Goal: Task Accomplishment & Management: Manage account settings

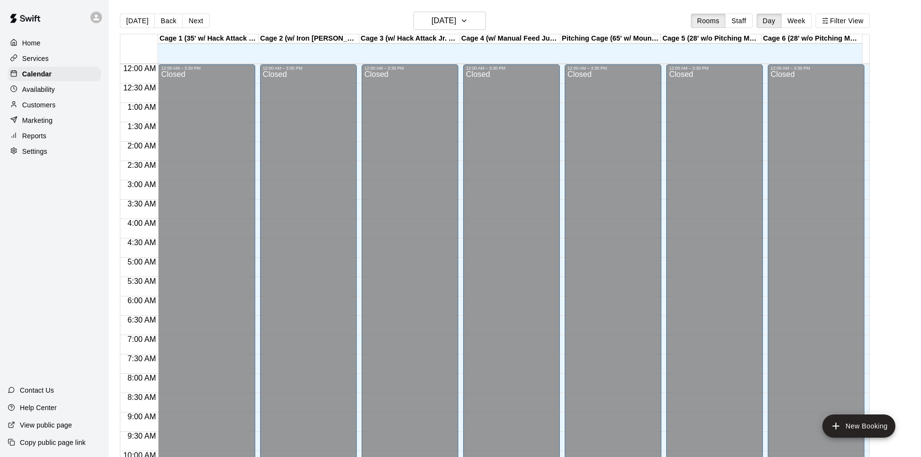
scroll to position [495, 0]
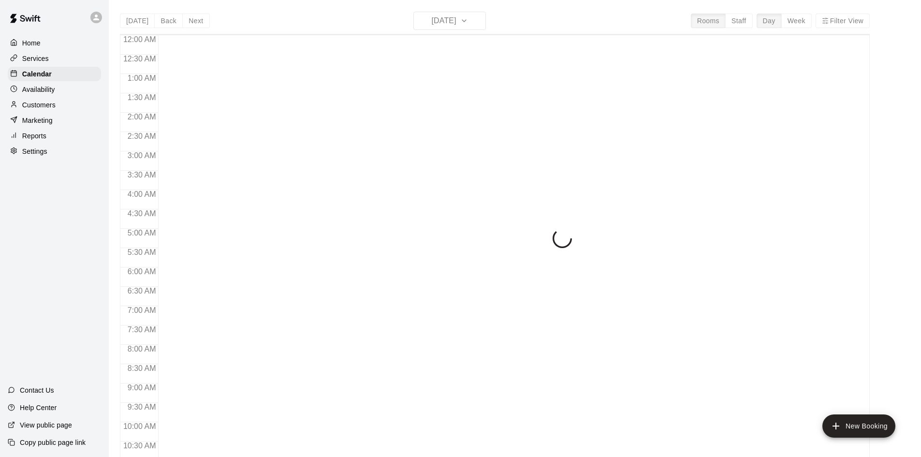
scroll to position [495, 0]
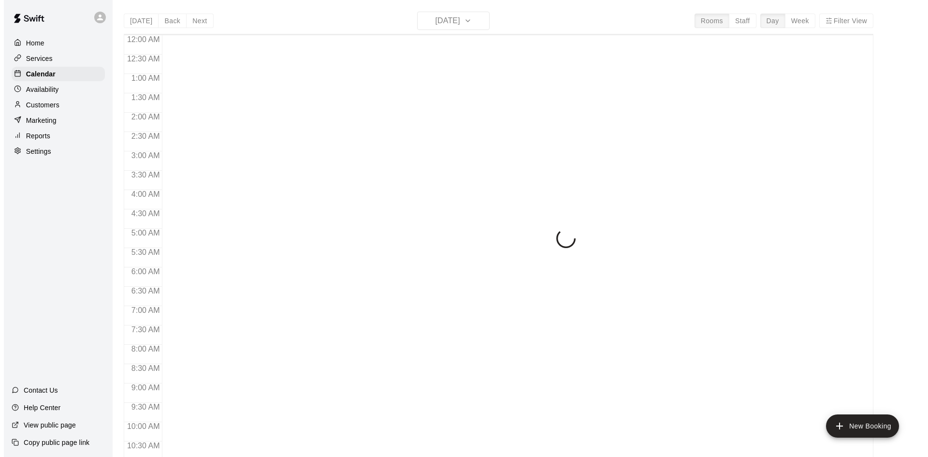
scroll to position [495, 0]
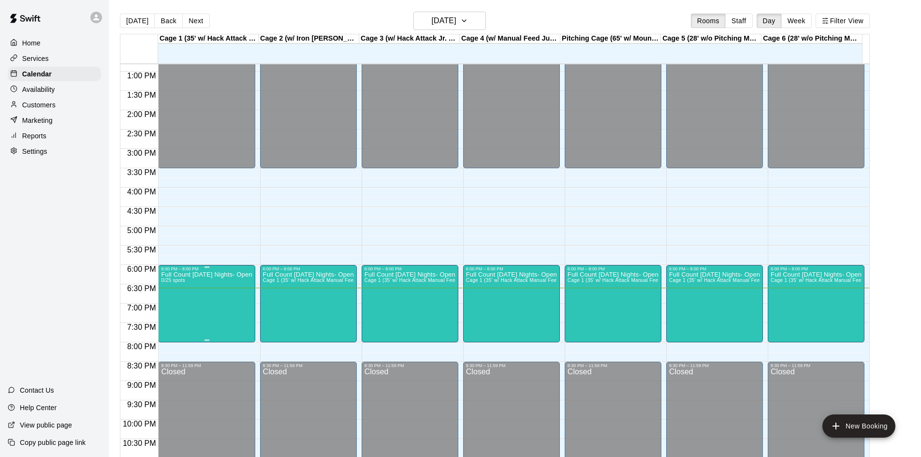
click at [208, 275] on p "Full Count [DATE] Nights- Open Cage time 6-8 PM (Copy)" at bounding box center [206, 275] width 91 height 0
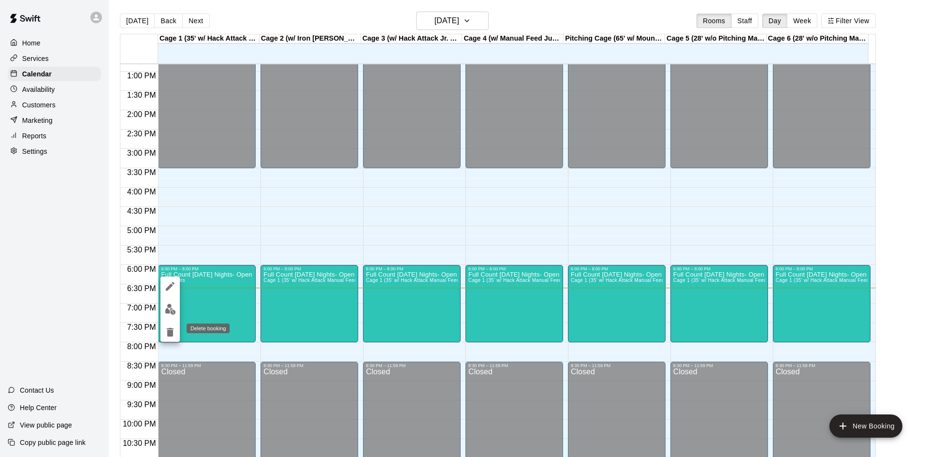
click at [168, 333] on icon "delete" at bounding box center [170, 332] width 7 height 9
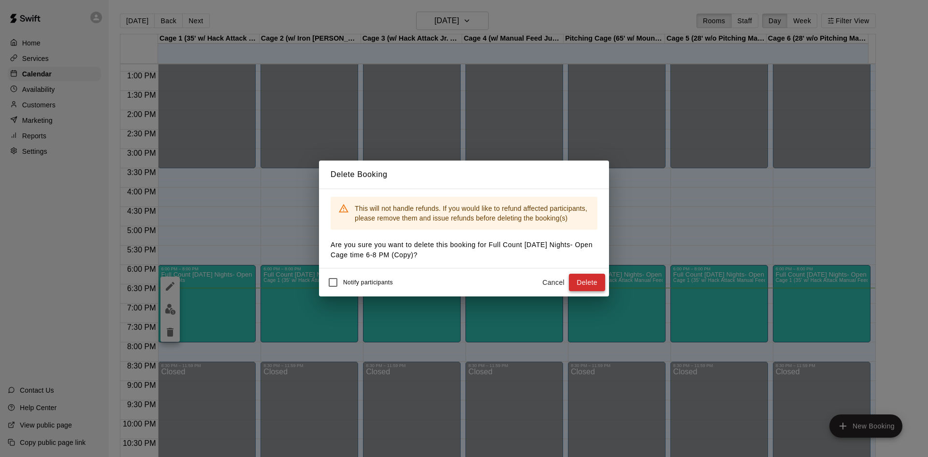
click at [590, 283] on button "Delete" at bounding box center [587, 283] width 36 height 18
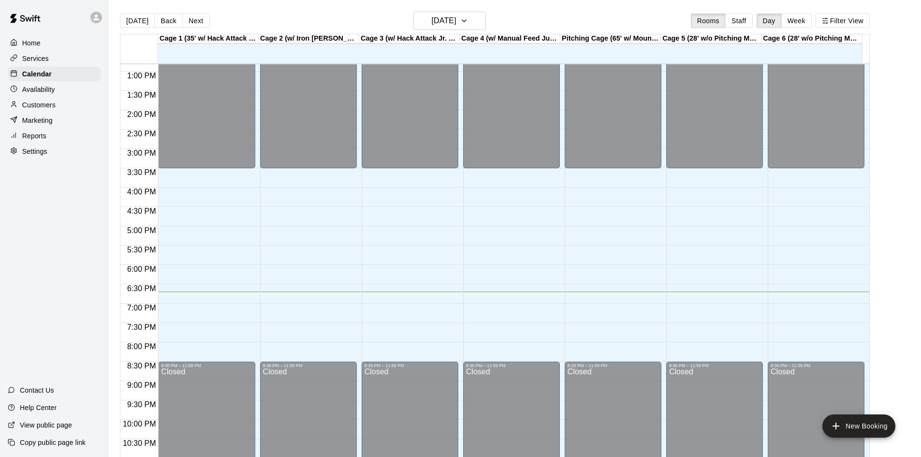
click at [195, 289] on div "12:00 AM – 3:30 PM Closed 8:30 PM – 11:59 PM Closed" at bounding box center [206, 33] width 97 height 928
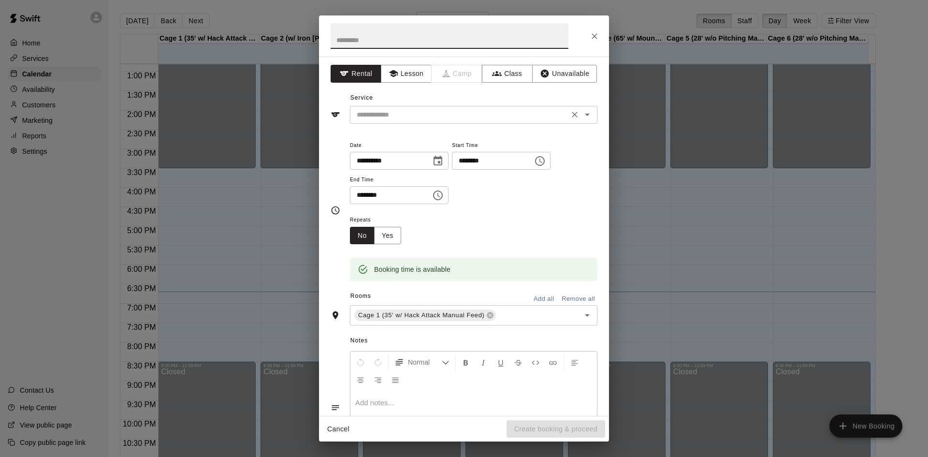
click at [430, 119] on input "text" at bounding box center [459, 115] width 213 height 12
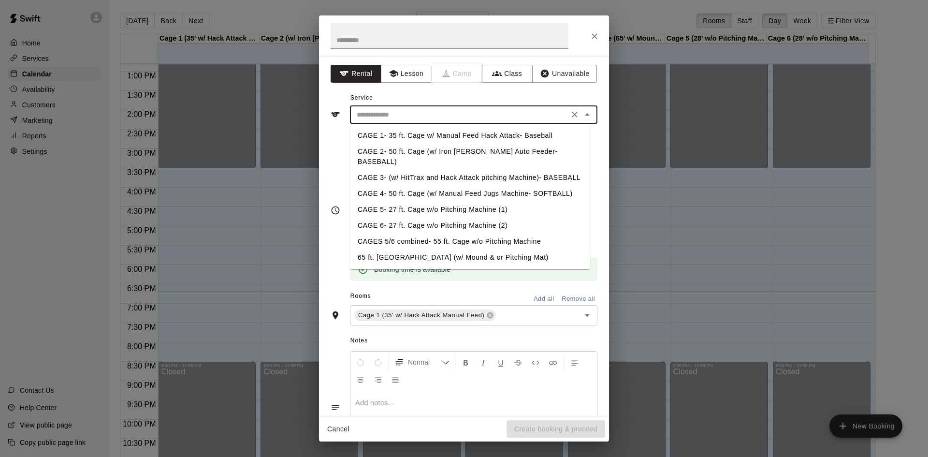
click at [428, 133] on li "CAGE 1- 35 ft. Cage w/ Manual Feed Hack Attack- Baseball" at bounding box center [470, 136] width 240 height 16
type input "**********"
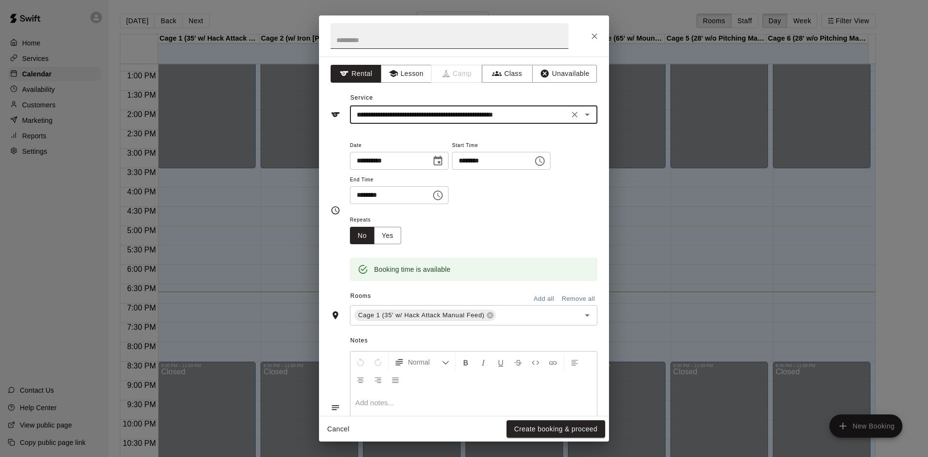
click at [382, 38] on input "text" at bounding box center [450, 36] width 238 height 26
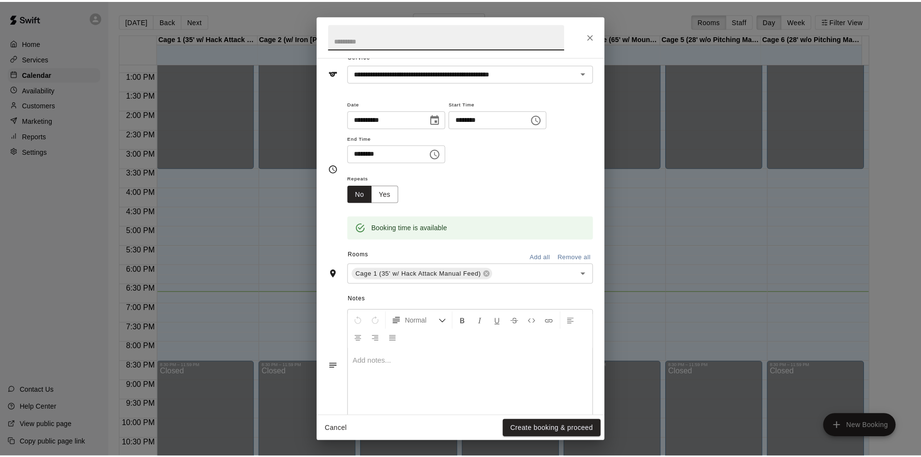
scroll to position [0, 0]
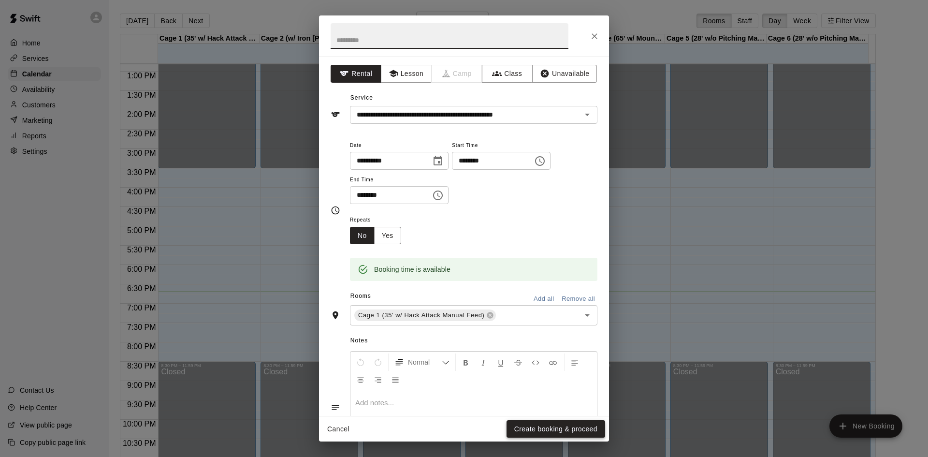
click at [548, 429] on button "Create booking & proceed" at bounding box center [555, 429] width 99 height 18
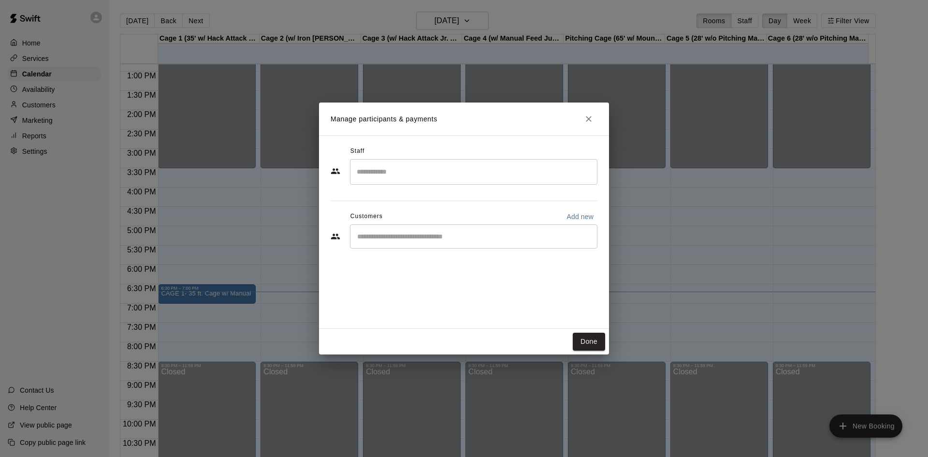
click at [384, 243] on div "​" at bounding box center [473, 236] width 247 height 24
type input "****"
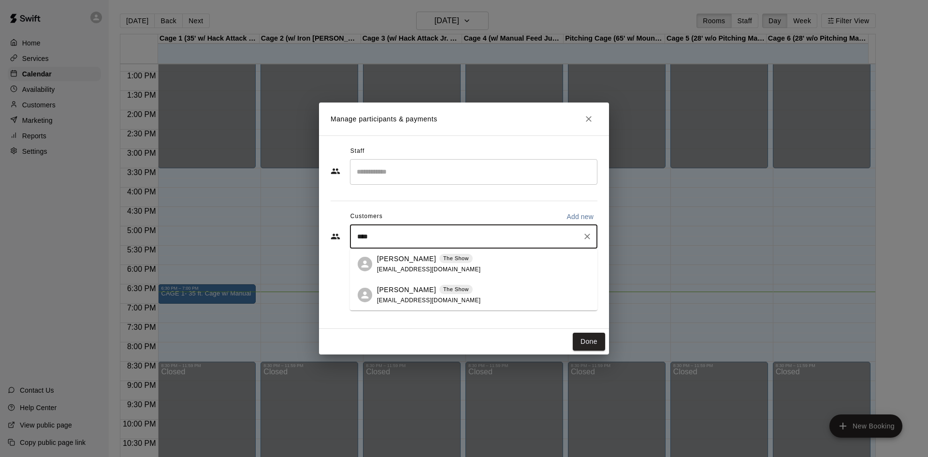
click at [394, 292] on p "ken kuhn" at bounding box center [406, 290] width 59 height 10
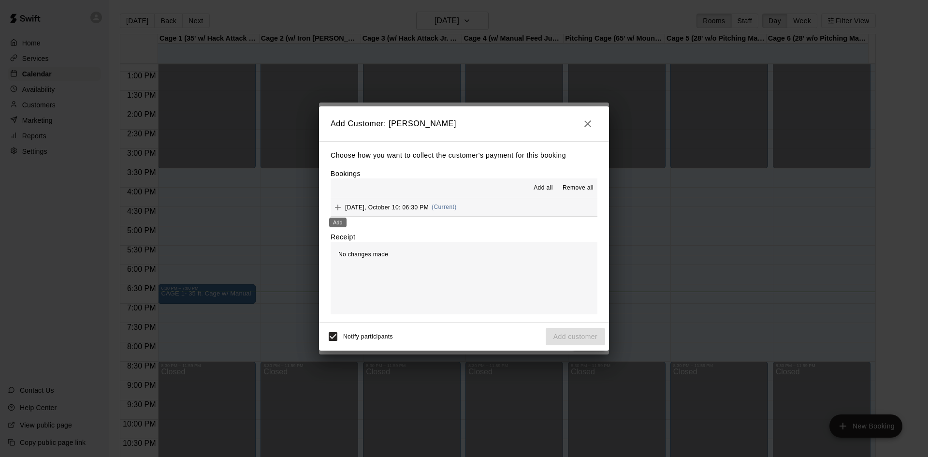
click at [336, 208] on icon "Add" at bounding box center [338, 207] width 10 height 10
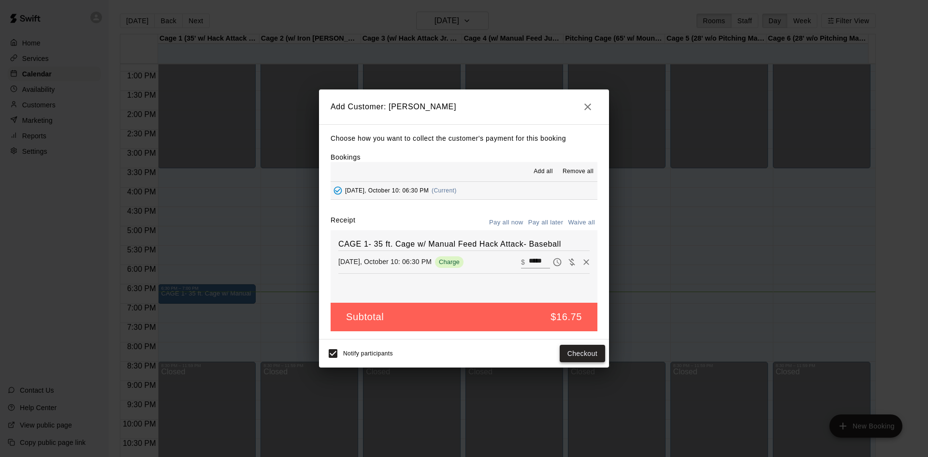
click at [579, 351] on button "Checkout" at bounding box center [582, 354] width 45 height 18
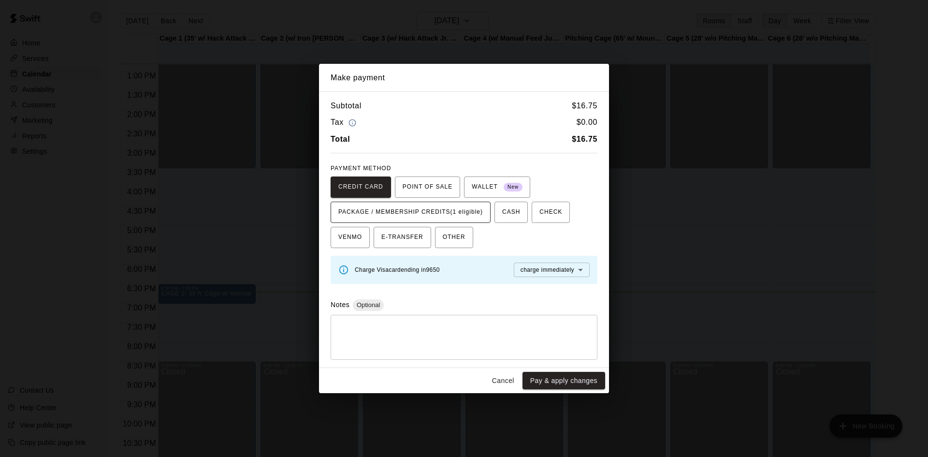
click at [419, 212] on span "PACKAGE / MEMBERSHIP CREDITS (1 eligible)" at bounding box center [410, 211] width 145 height 15
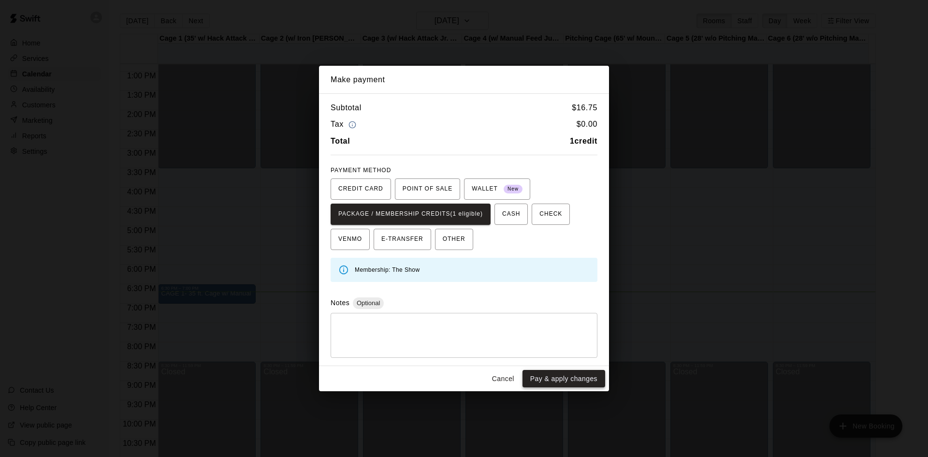
click at [557, 380] on button "Pay & apply changes" at bounding box center [563, 379] width 83 height 18
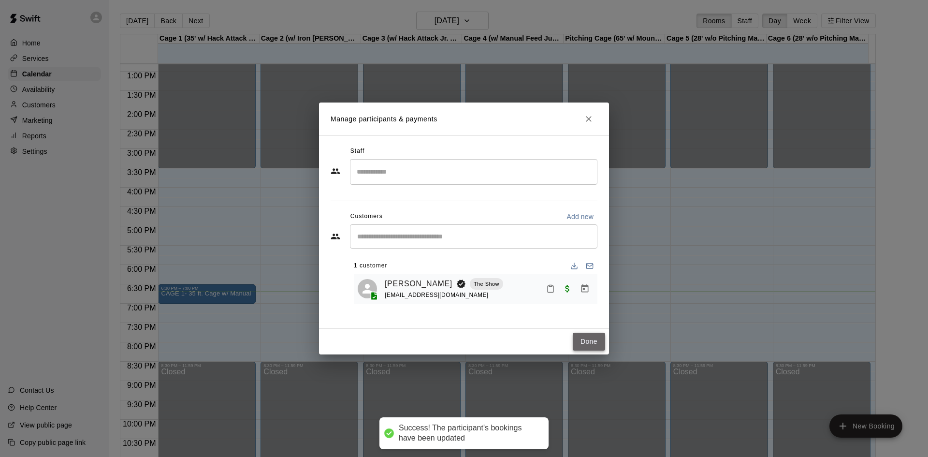
click at [585, 344] on button "Done" at bounding box center [589, 342] width 32 height 18
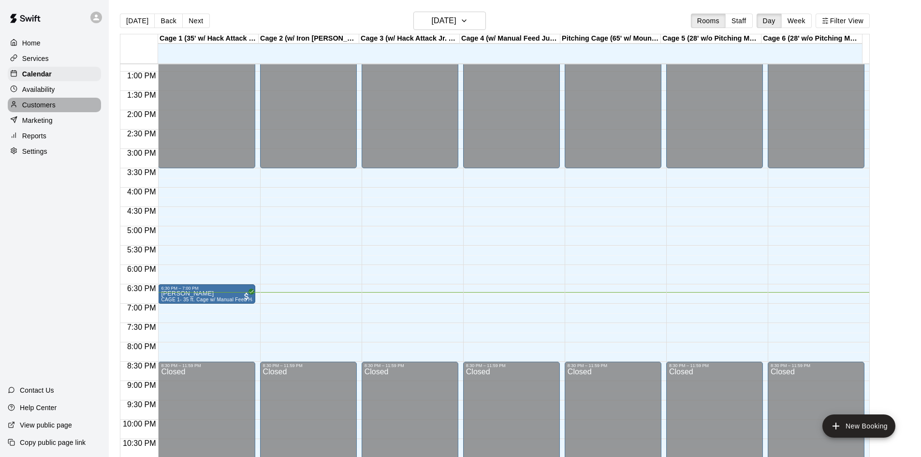
click at [35, 107] on p "Customers" at bounding box center [38, 105] width 33 height 10
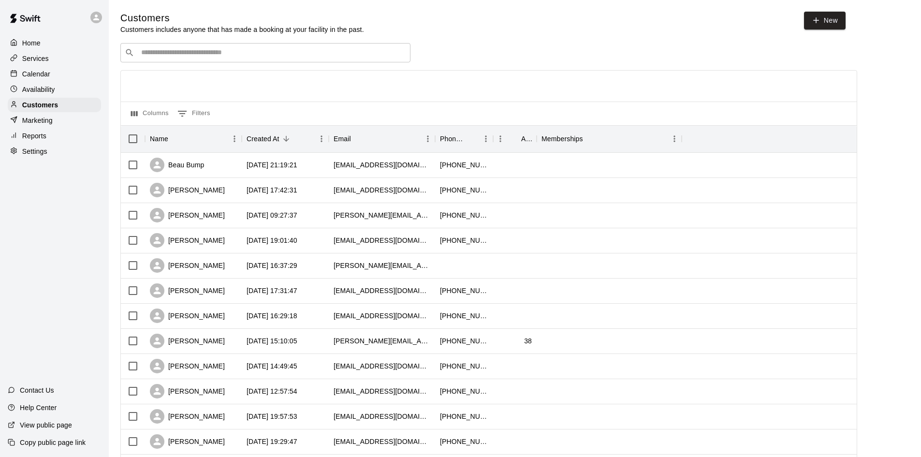
click at [224, 55] on input "Search customers by name or email" at bounding box center [272, 53] width 268 height 10
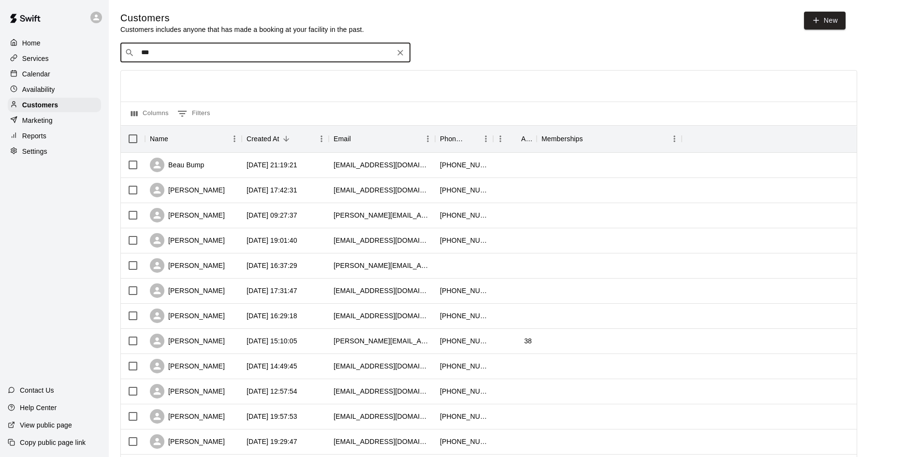
type input "****"
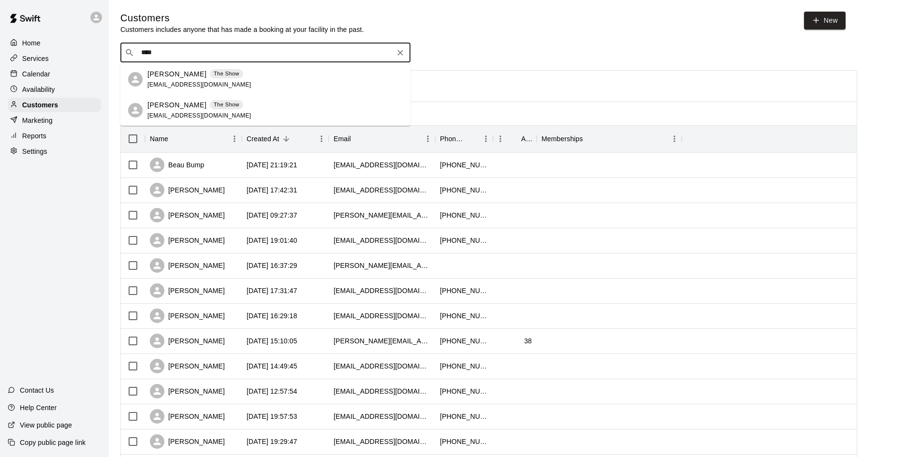
click at [230, 111] on div "ken kuhn The Show shanekuhn@me.com" at bounding box center [274, 110] width 255 height 21
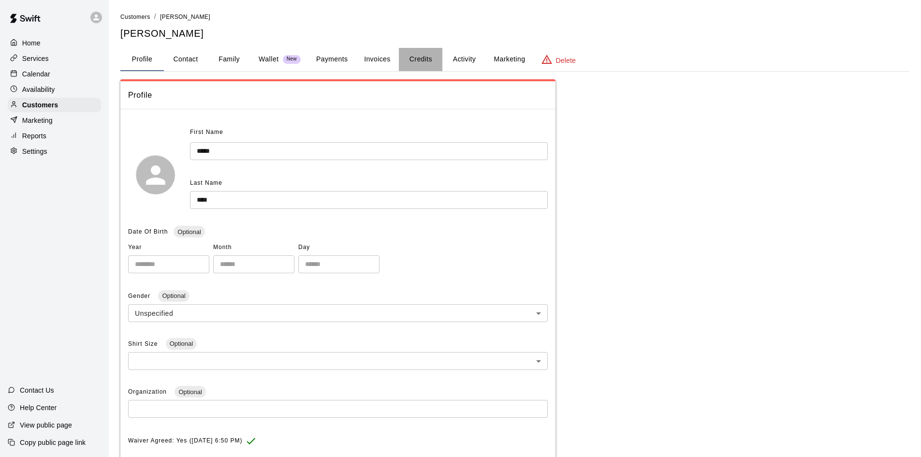
click at [420, 55] on button "Credits" at bounding box center [420, 59] width 43 height 23
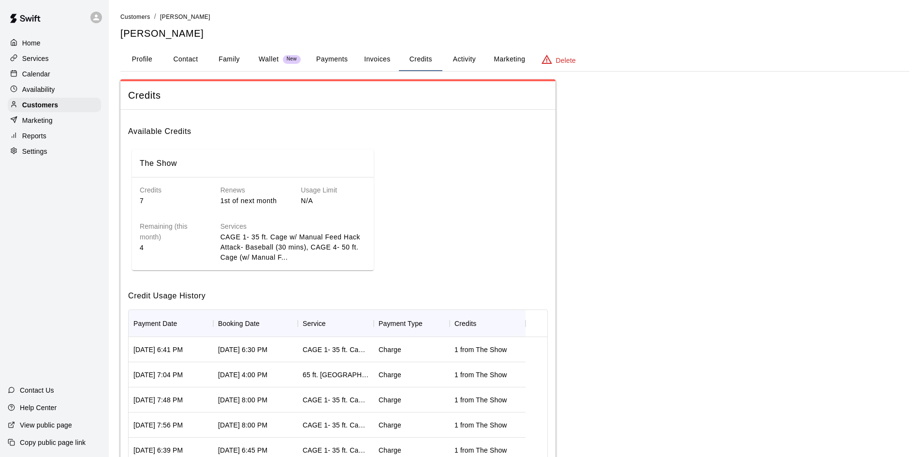
click at [48, 78] on p "Calendar" at bounding box center [36, 74] width 28 height 10
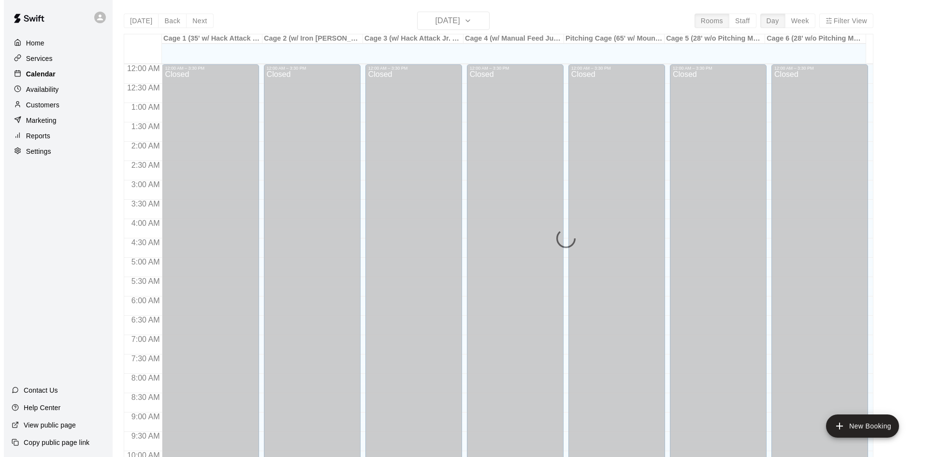
scroll to position [495, 0]
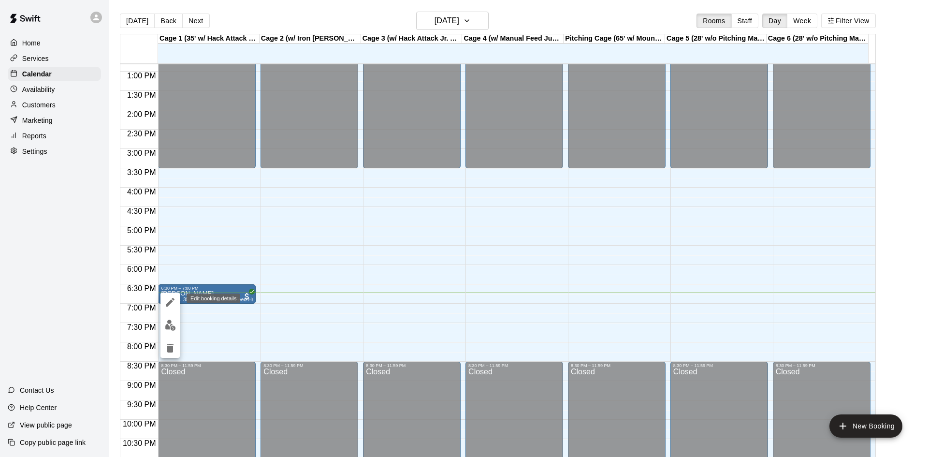
click at [171, 296] on icon "edit" at bounding box center [170, 302] width 12 height 12
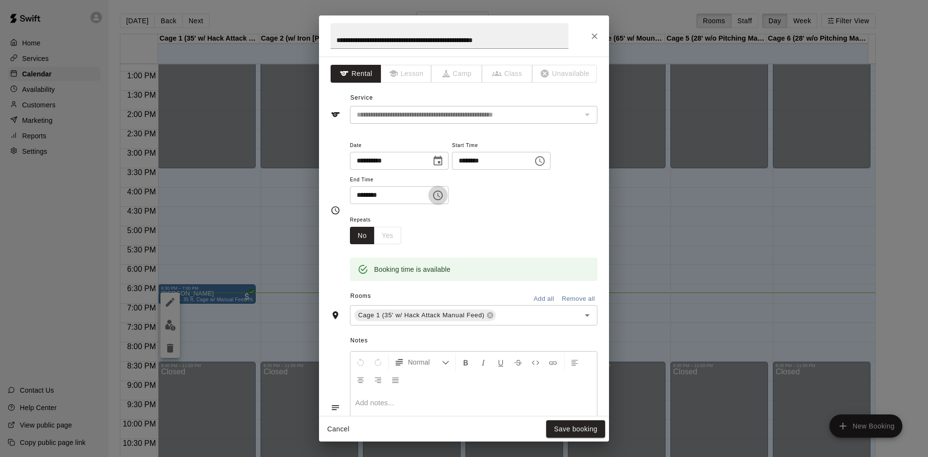
click at [446, 194] on button "Choose time, selected time is 7:00 PM" at bounding box center [437, 195] width 19 height 19
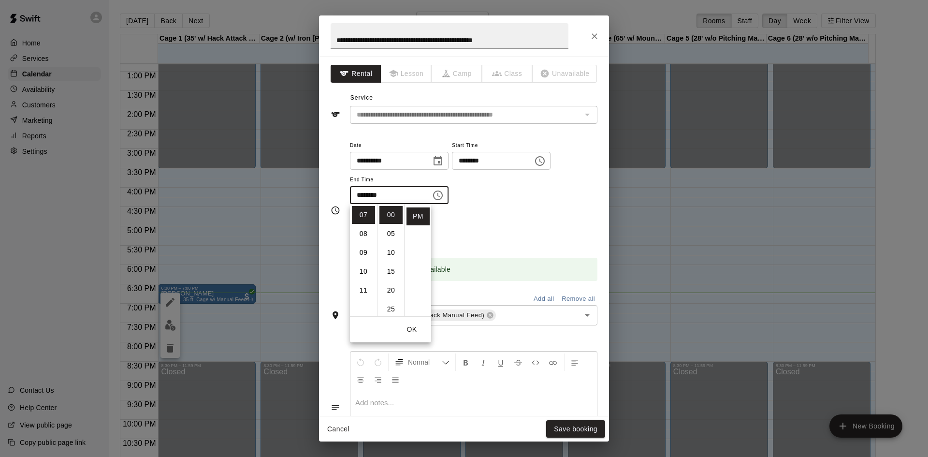
scroll to position [36, 0]
click at [390, 237] on li "15" at bounding box center [390, 236] width 23 height 18
type input "********"
click at [468, 238] on div "Repeats No Yes" at bounding box center [473, 229] width 247 height 30
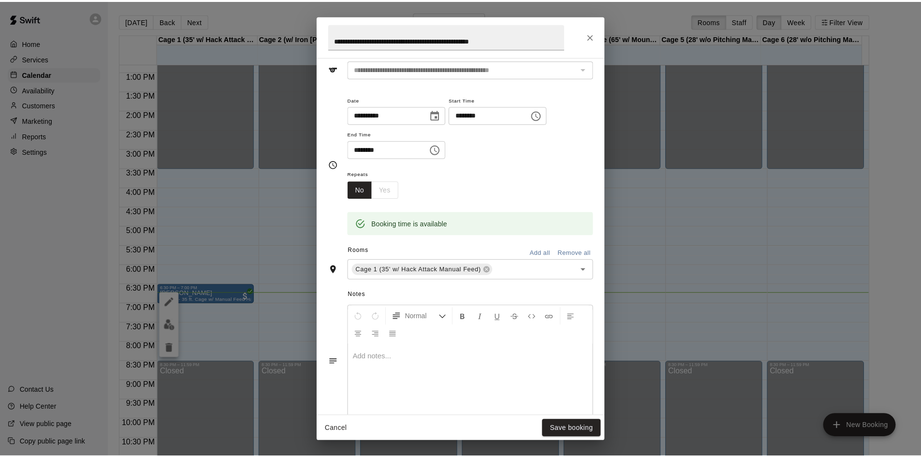
scroll to position [159, 0]
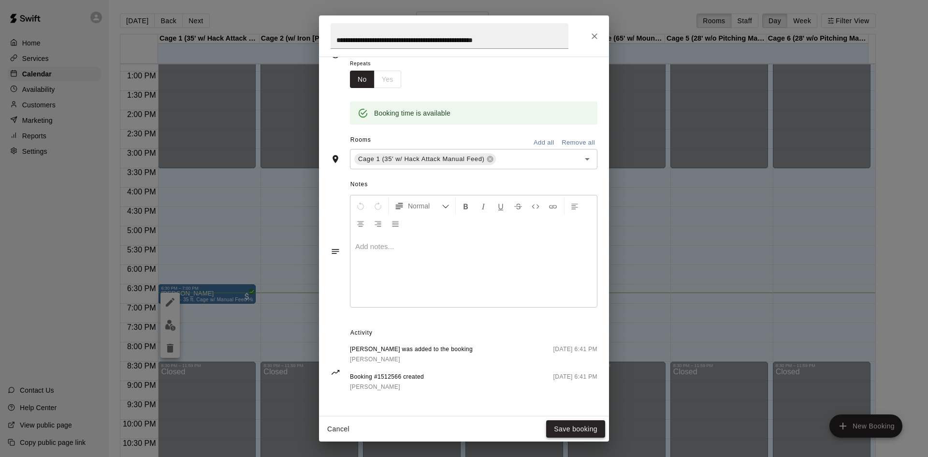
click at [569, 430] on button "Save booking" at bounding box center [575, 429] width 59 height 18
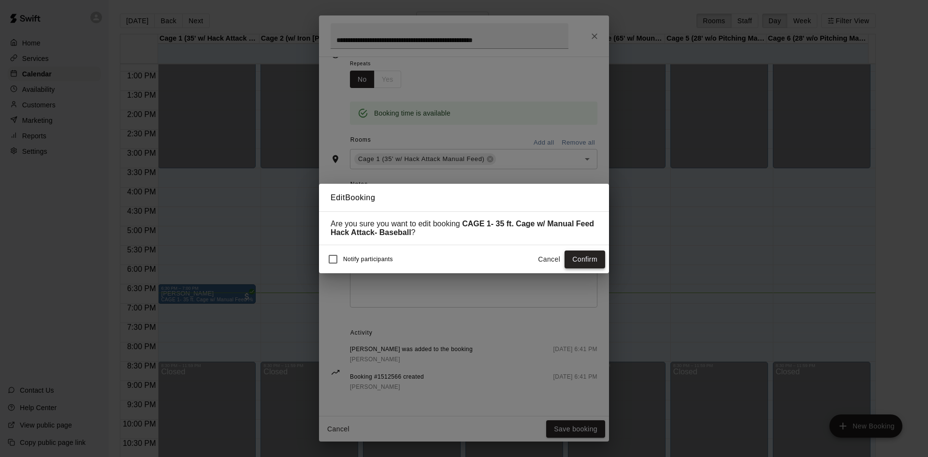
click at [582, 261] on button "Confirm" at bounding box center [584, 259] width 41 height 18
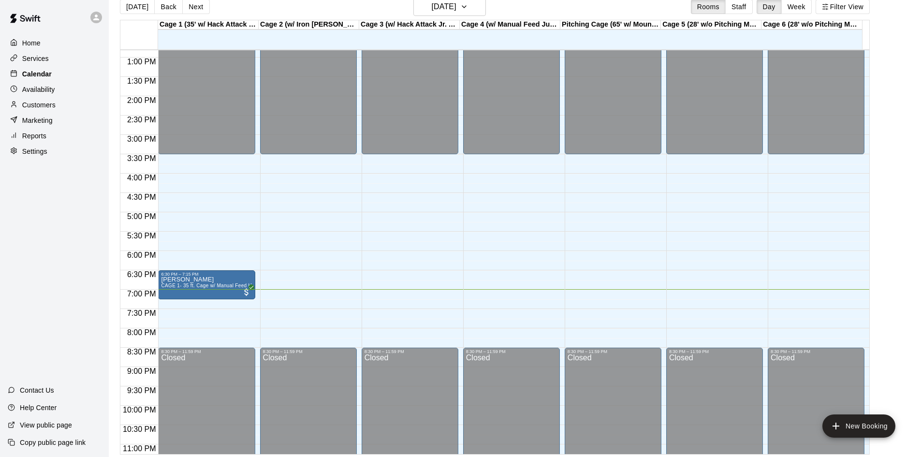
scroll to position [15, 0]
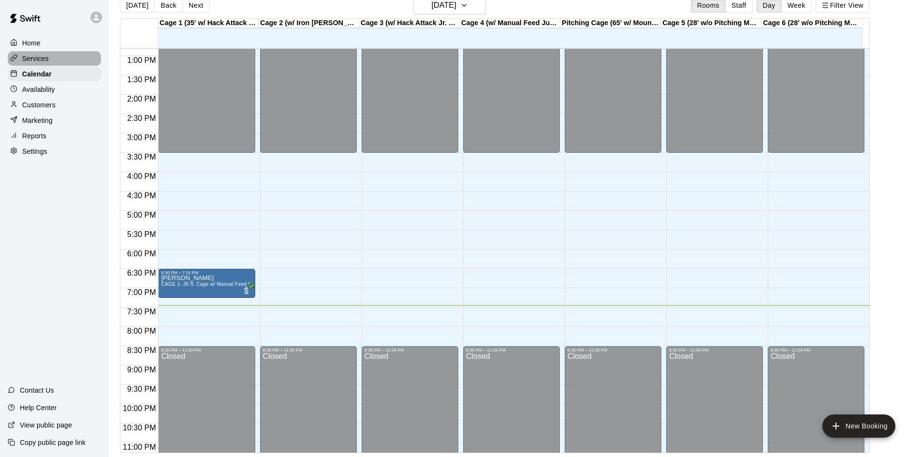
click at [37, 62] on p "Services" at bounding box center [35, 59] width 27 height 10
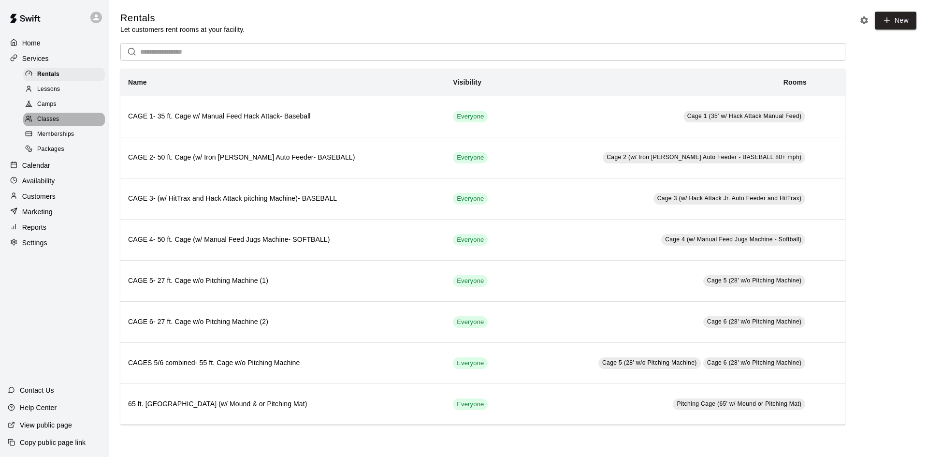
click at [43, 122] on span "Classes" at bounding box center [48, 120] width 22 height 10
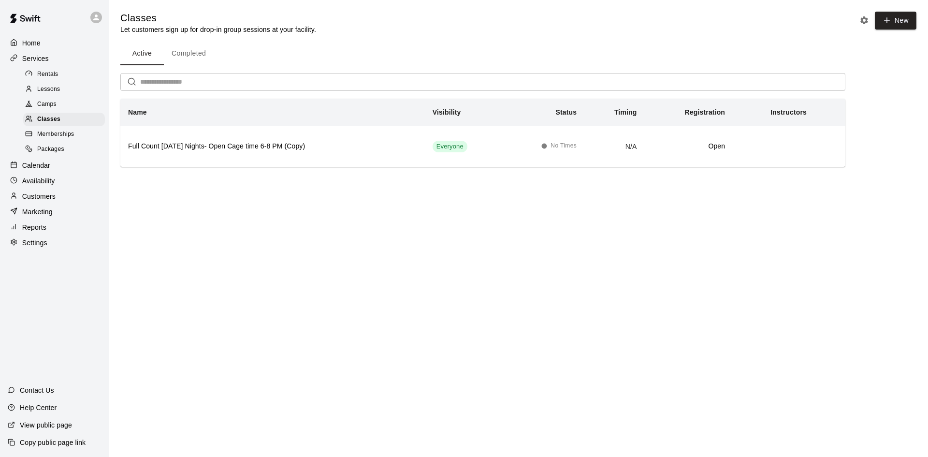
click at [53, 106] on span "Camps" at bounding box center [46, 105] width 19 height 10
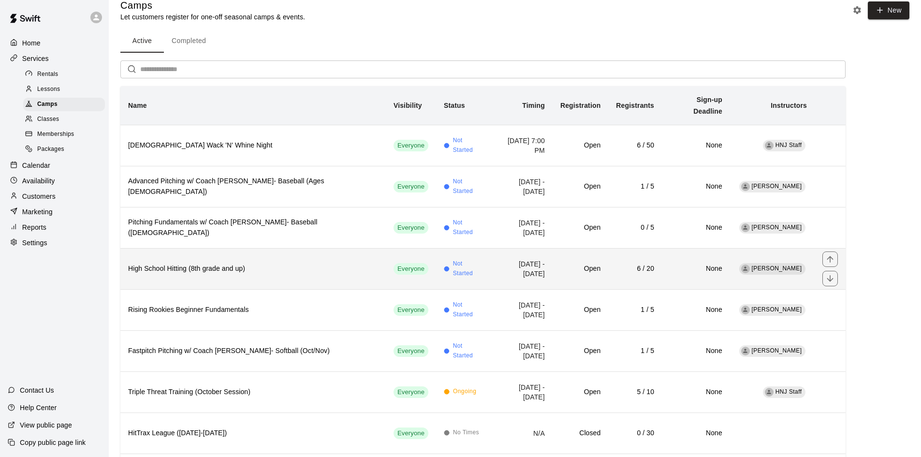
scroll to position [10, 0]
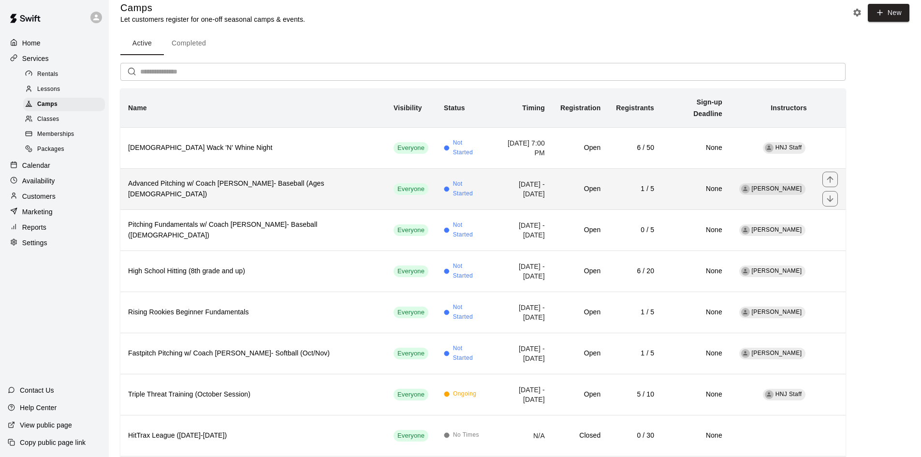
click at [331, 183] on th "Advanced Pitching w/ Coach Brian- Baseball (Ages 12-15)" at bounding box center [252, 188] width 265 height 41
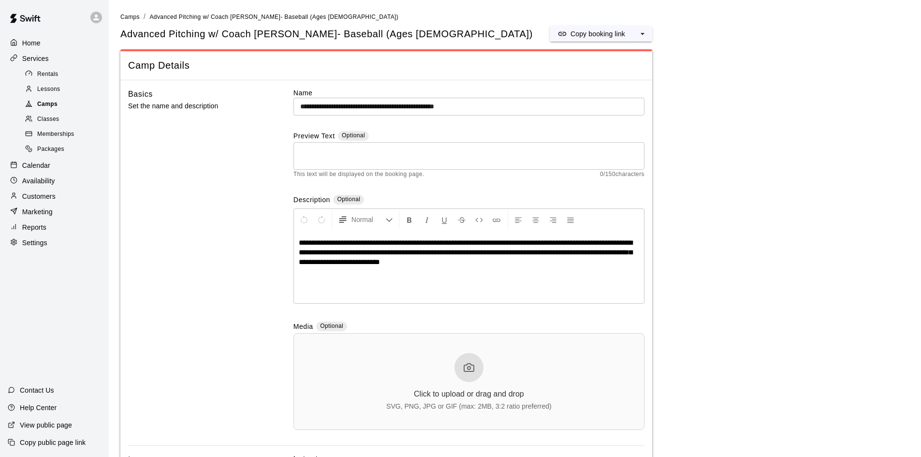
click at [55, 109] on span "Camps" at bounding box center [47, 105] width 20 height 10
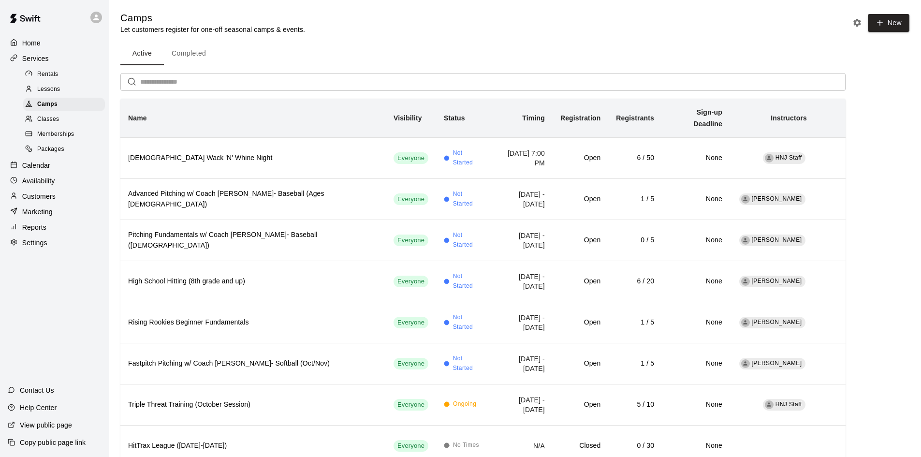
click at [32, 170] on p "Calendar" at bounding box center [36, 165] width 28 height 10
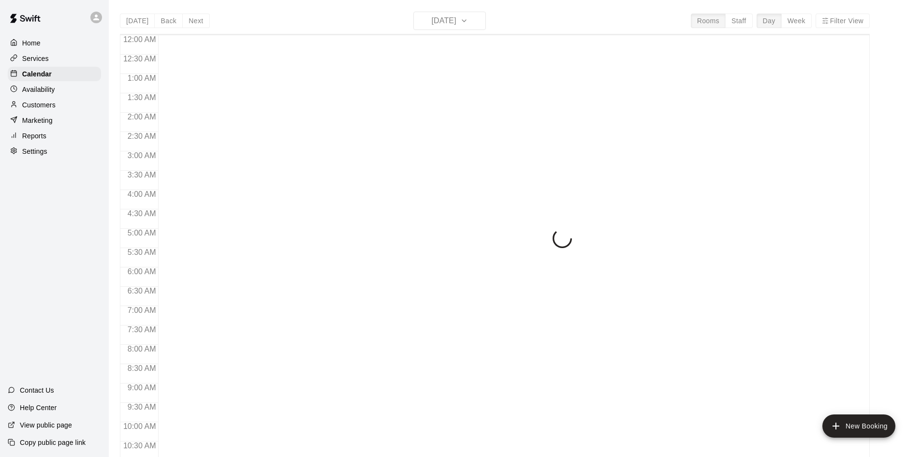
scroll to position [495, 0]
